Goal: Check status

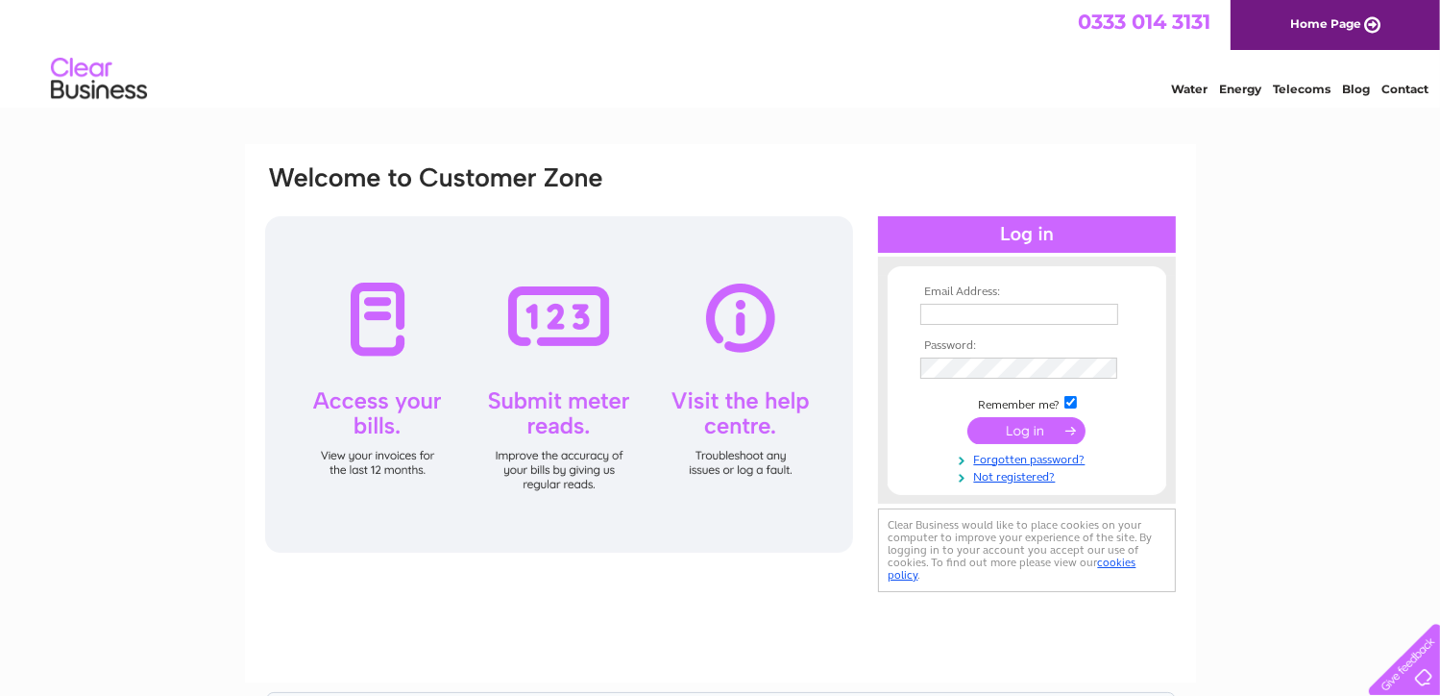
type input "bagotarms@hotmail.com"
click at [1034, 427] on input "submit" at bounding box center [1027, 430] width 118 height 27
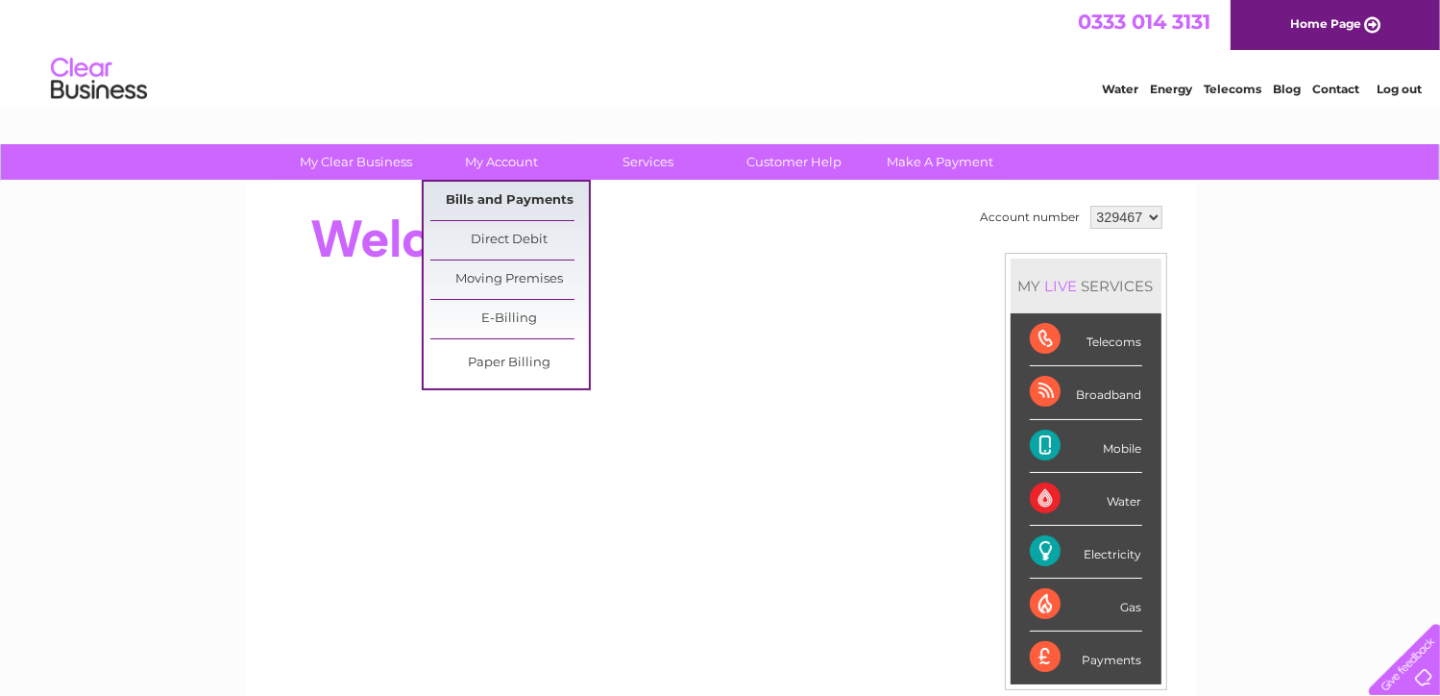
click at [502, 198] on link "Bills and Payments" at bounding box center [509, 201] width 159 height 38
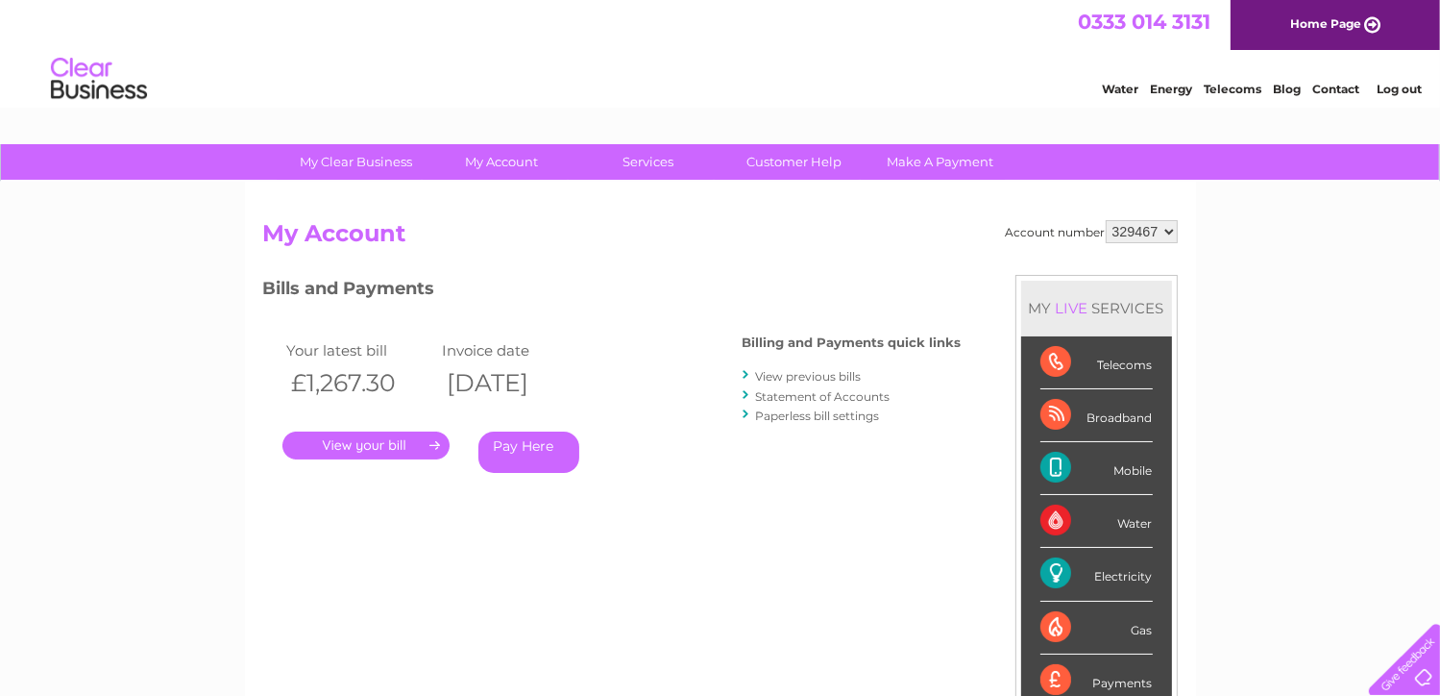
click at [370, 441] on link "." at bounding box center [366, 445] width 167 height 28
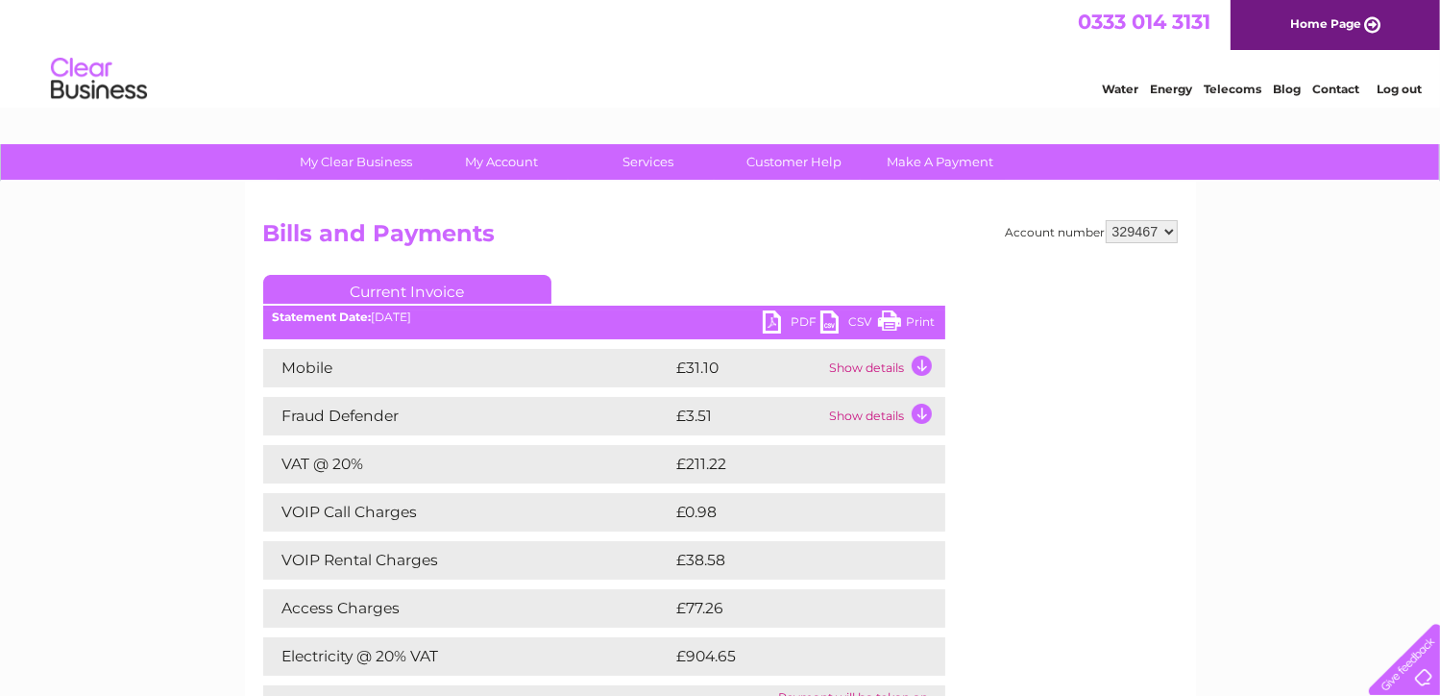
click at [914, 319] on link "Print" at bounding box center [907, 324] width 58 height 28
